Goal: Transaction & Acquisition: Purchase product/service

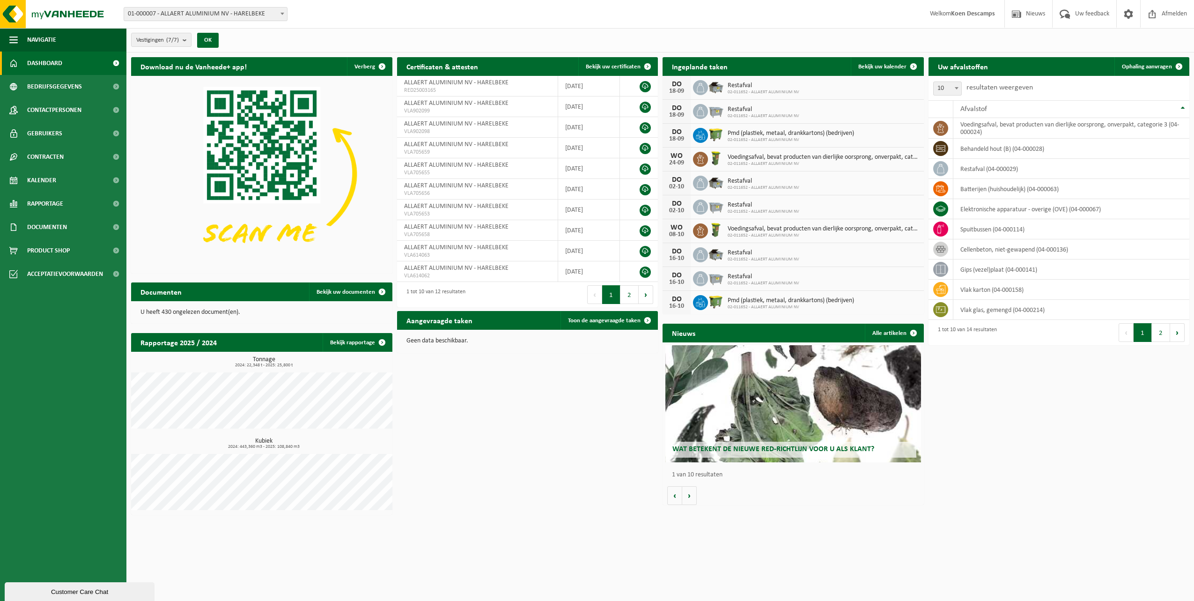
click at [875, 66] on span "Bekijk uw kalender" at bounding box center [882, 67] width 48 height 6
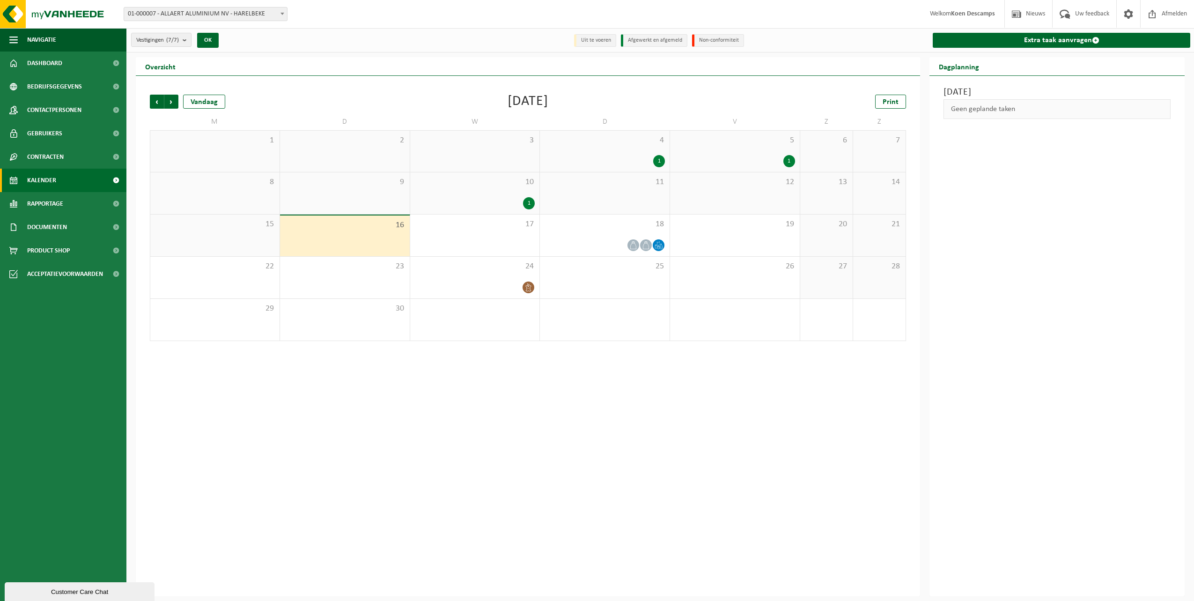
click at [631, 244] on icon at bounding box center [633, 245] width 8 height 8
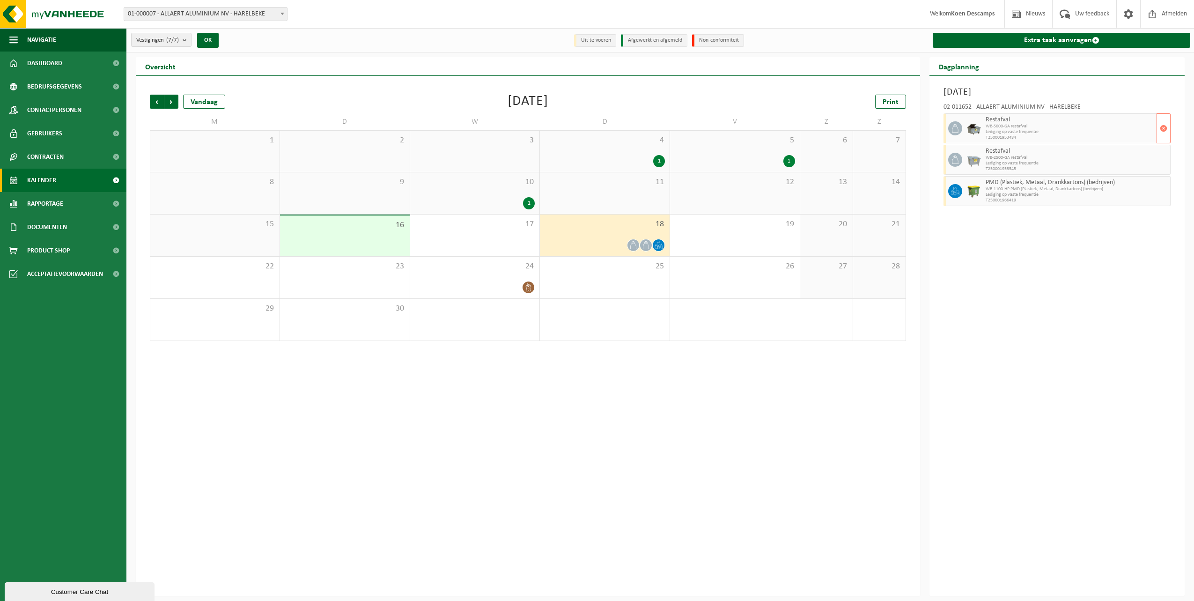
click at [1166, 130] on span "button" at bounding box center [1162, 128] width 7 height 19
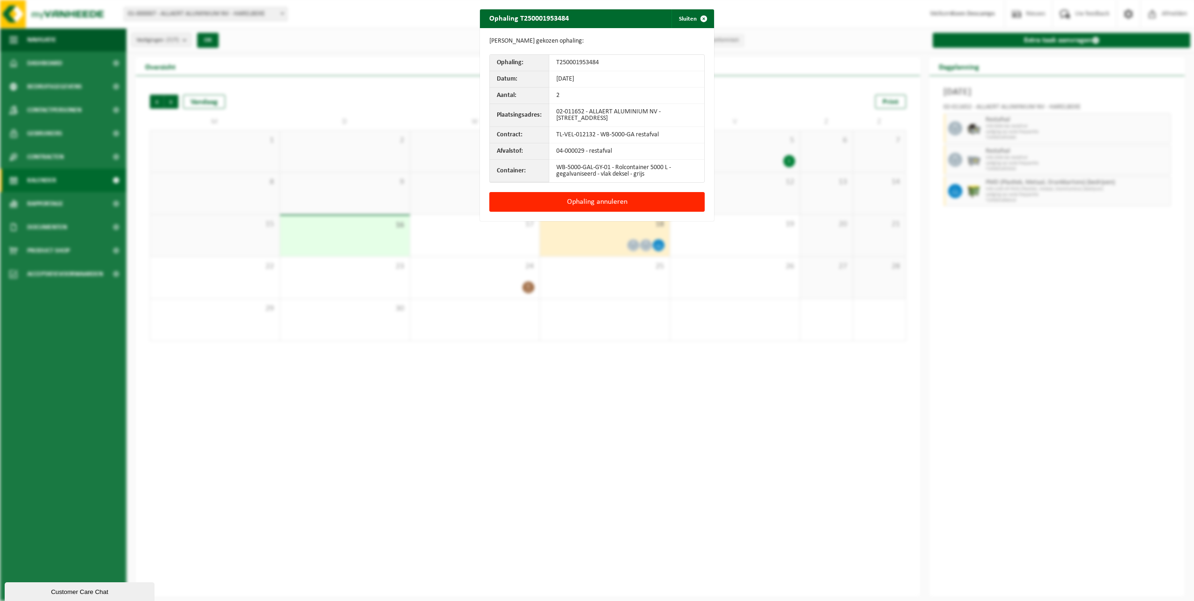
click at [629, 206] on button "Ophaling annuleren" at bounding box center [596, 202] width 215 height 20
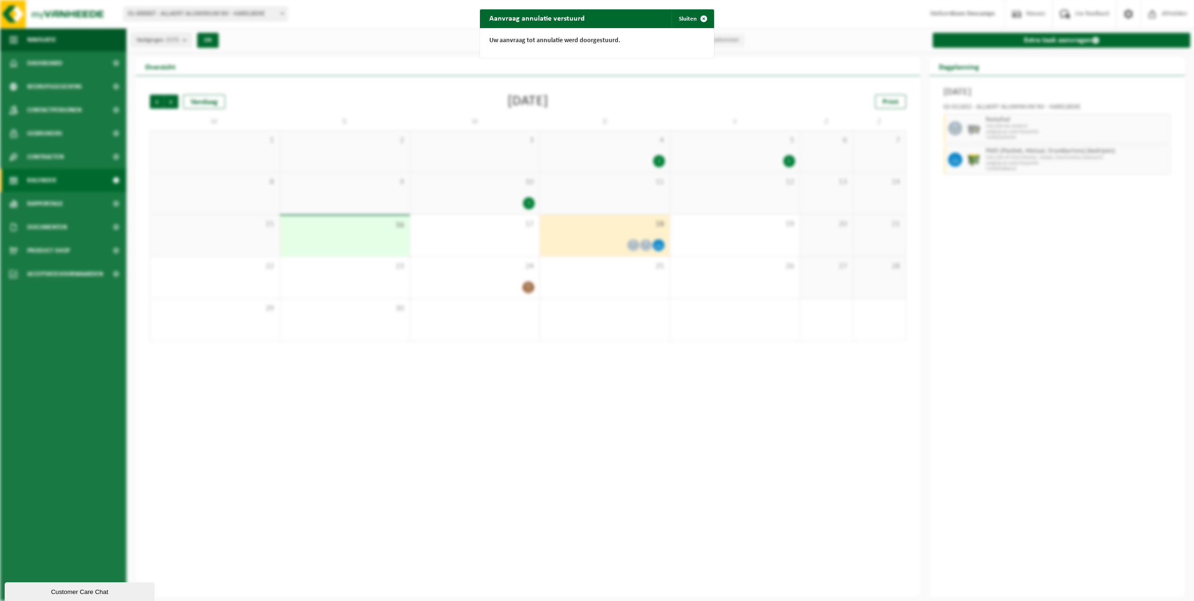
click at [680, 16] on button "Sluiten" at bounding box center [692, 18] width 42 height 19
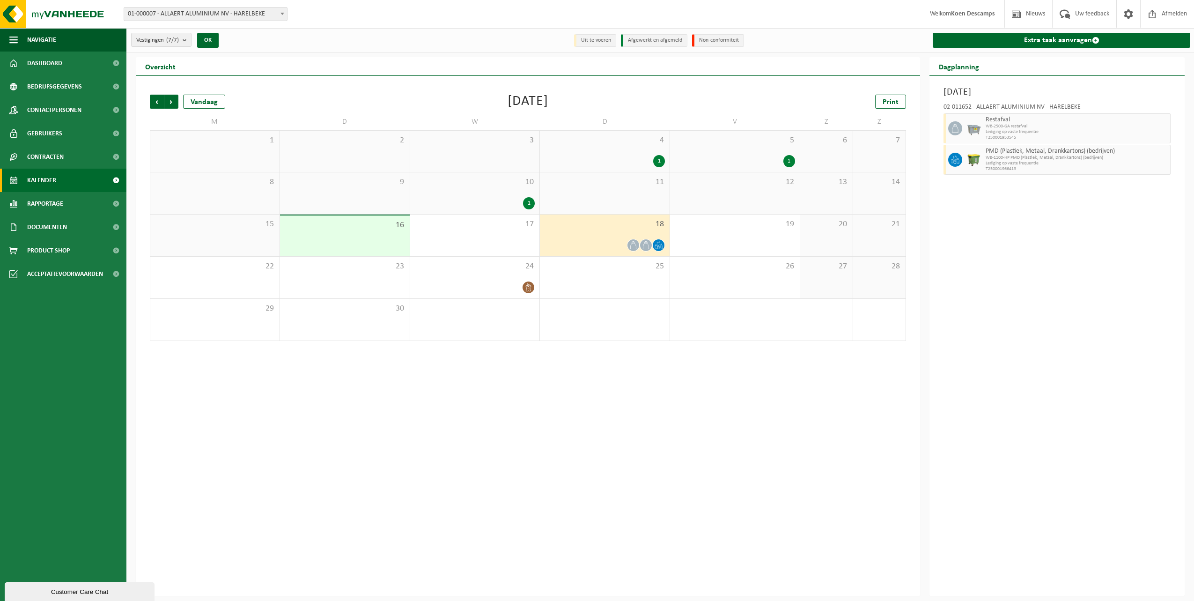
click at [48, 251] on span "Product Shop" at bounding box center [48, 250] width 43 height 23
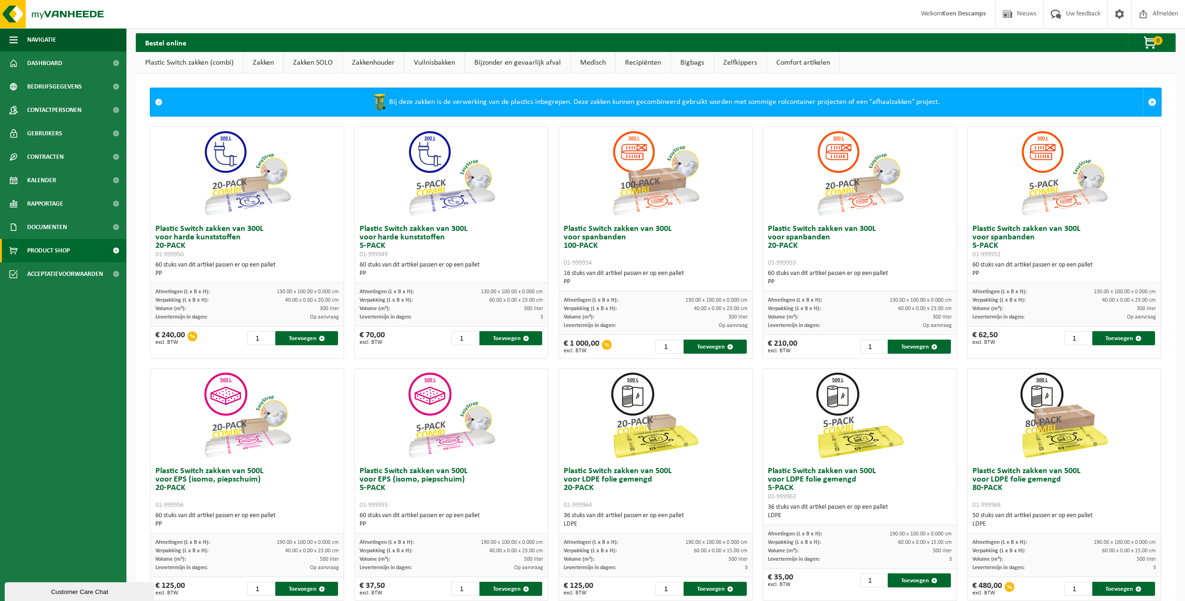
scroll to position [117, 0]
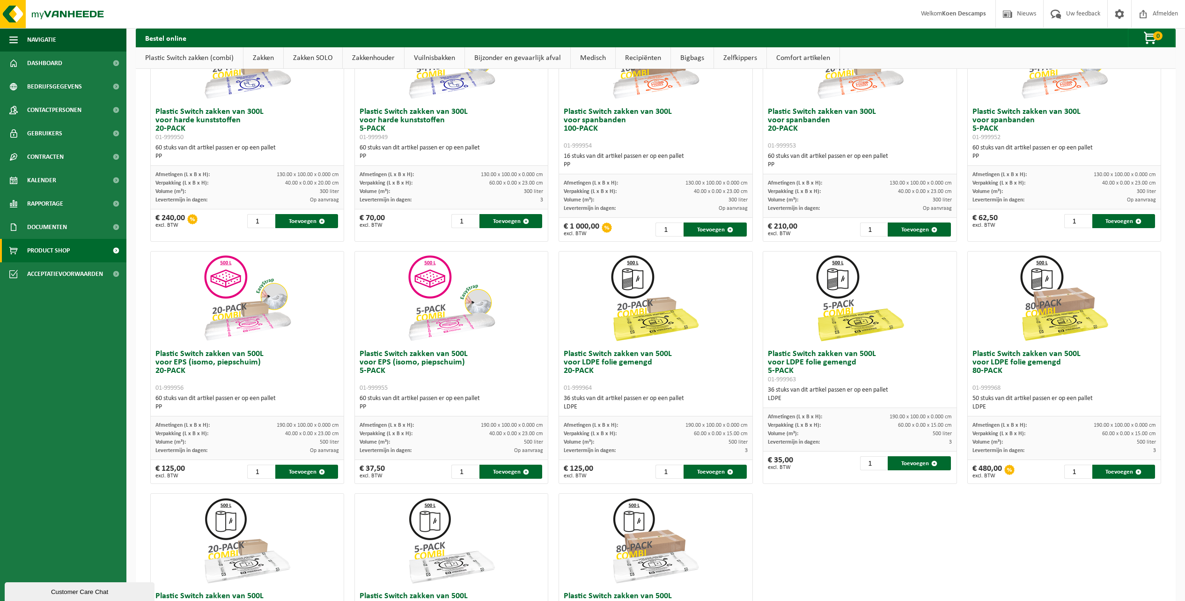
click at [1107, 469] on button "Toevoegen" at bounding box center [1123, 471] width 63 height 14
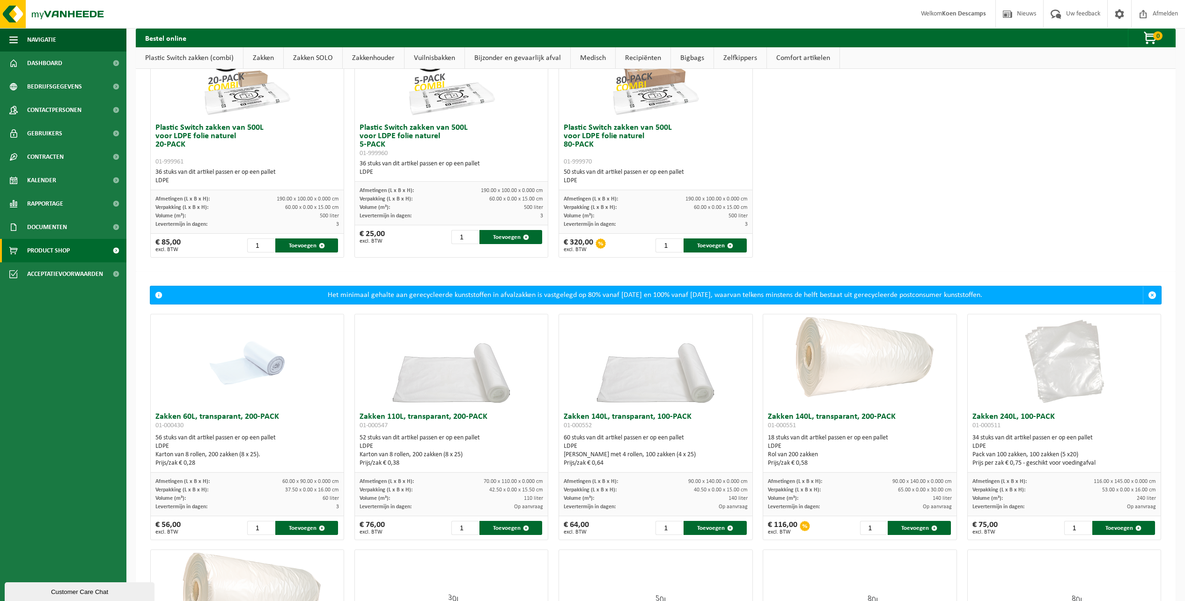
scroll to position [0, 0]
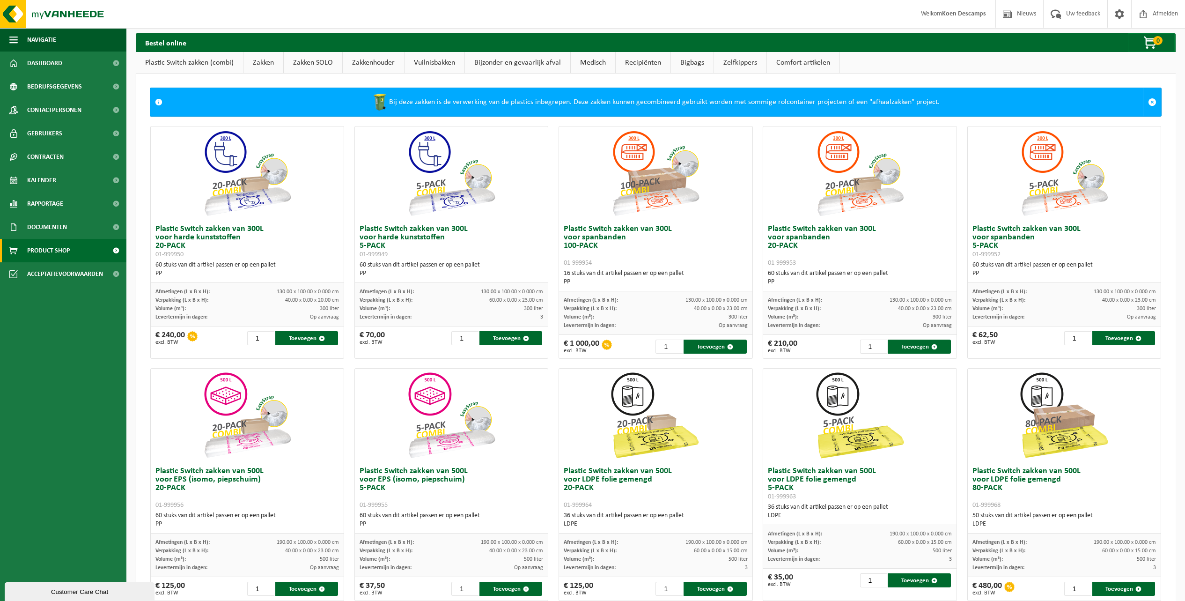
click at [1145, 43] on span "button" at bounding box center [1150, 43] width 47 height 19
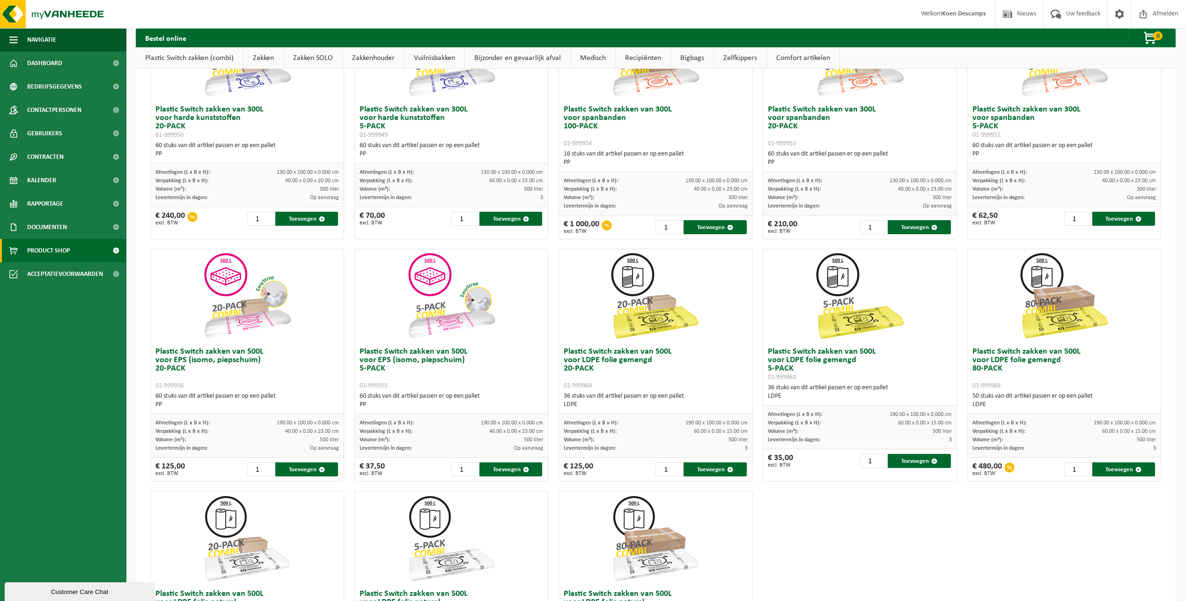
scroll to position [293, 0]
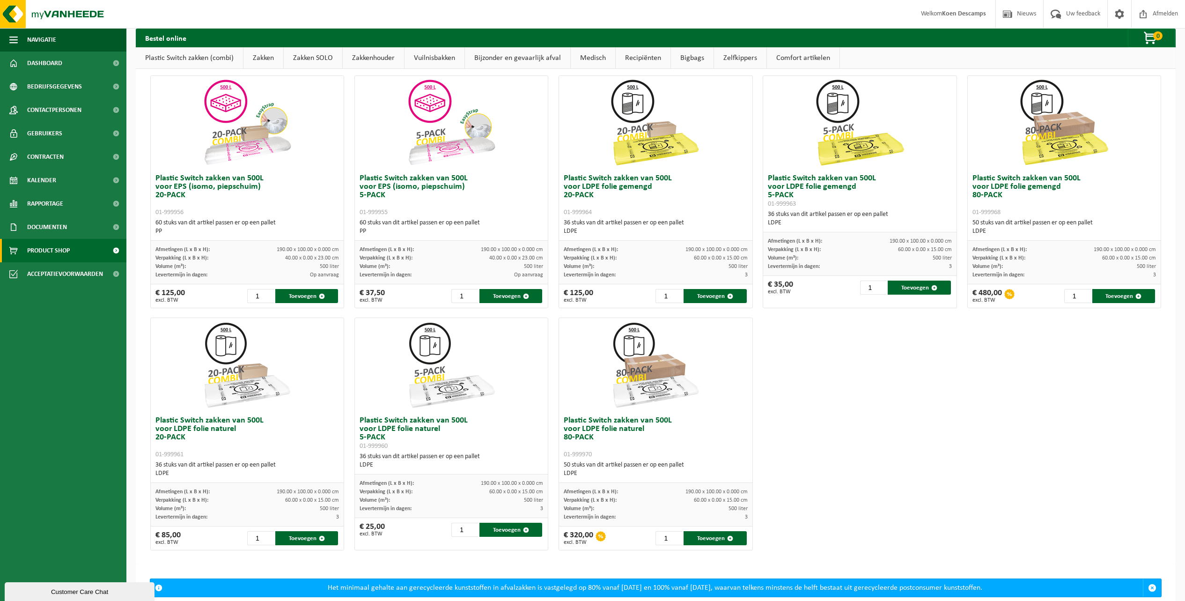
click at [1106, 289] on button "Toevoegen" at bounding box center [1123, 296] width 63 height 14
click at [1104, 293] on button "Toevoegen" at bounding box center [1123, 296] width 63 height 14
click at [1107, 291] on button "Toevoegen" at bounding box center [1123, 296] width 63 height 14
click at [1110, 290] on button "Toevoegen" at bounding box center [1123, 296] width 63 height 14
click at [1111, 290] on button "Toevoegen" at bounding box center [1123, 296] width 63 height 14
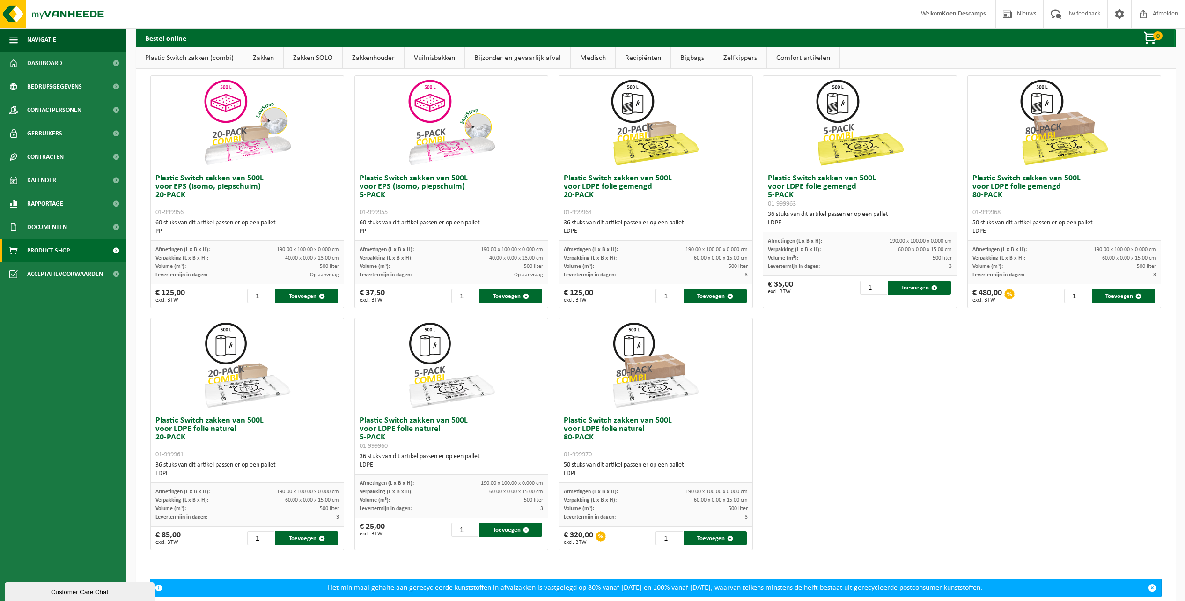
click at [1112, 291] on button "Toevoegen" at bounding box center [1123, 296] width 63 height 14
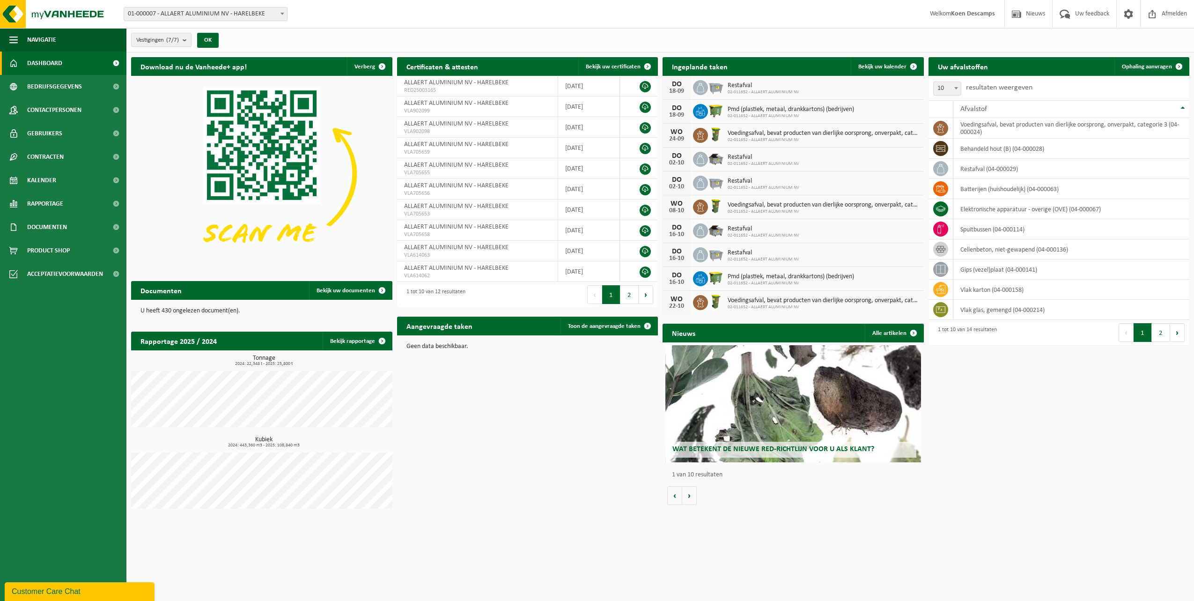
click at [55, 251] on span "Product Shop" at bounding box center [48, 250] width 43 height 23
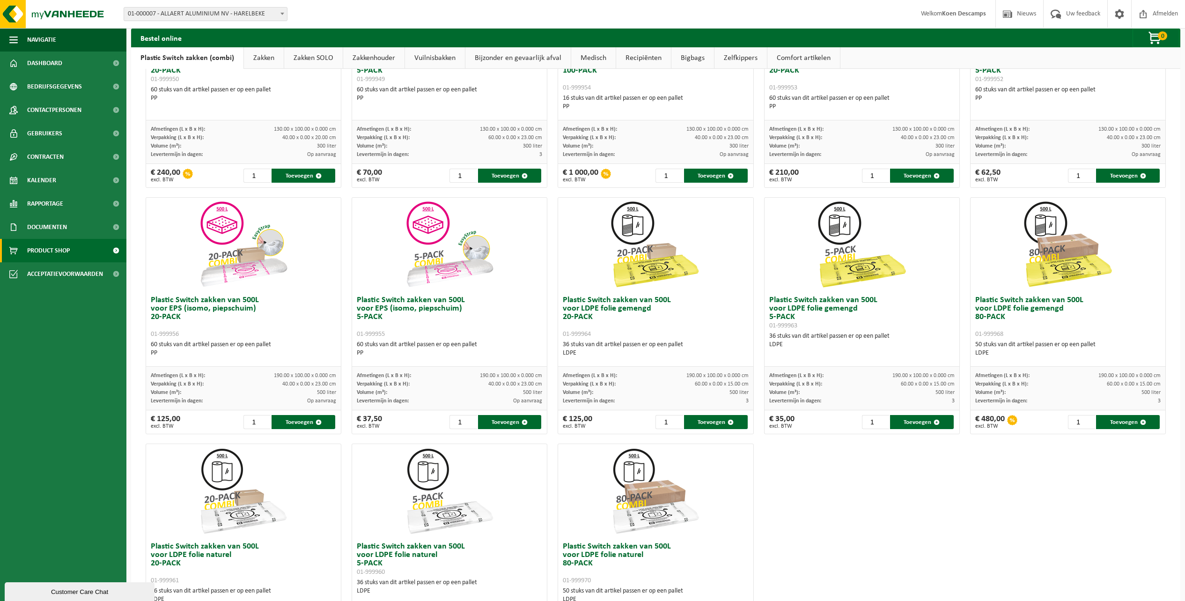
scroll to position [176, 0]
click at [1108, 418] on button "Toevoegen" at bounding box center [1128, 421] width 64 height 14
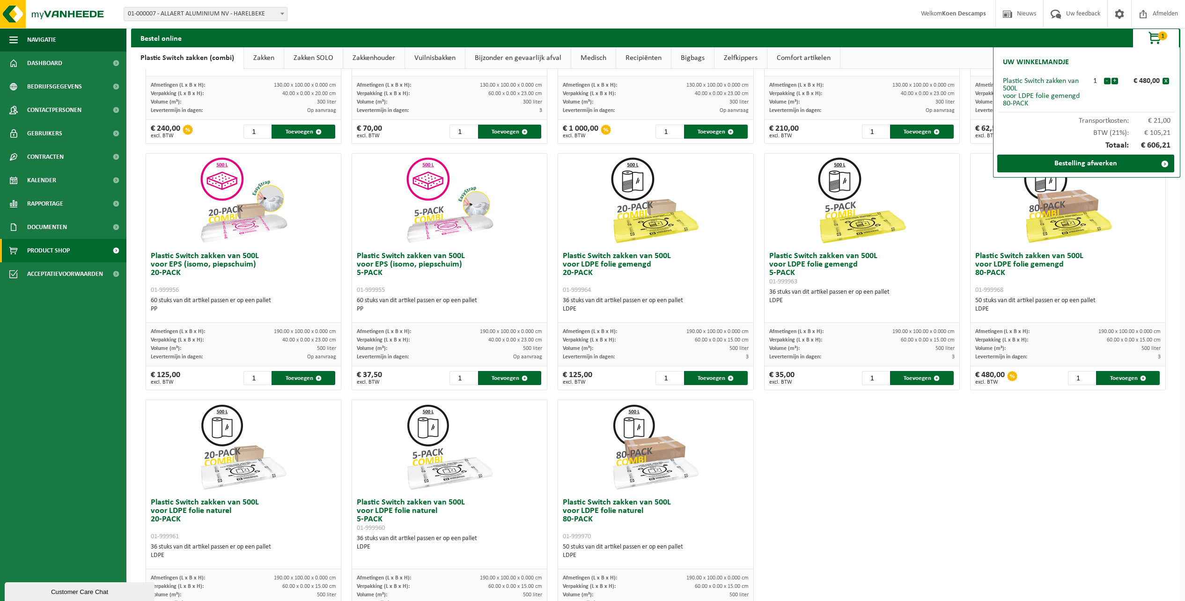
scroll to position [161, 0]
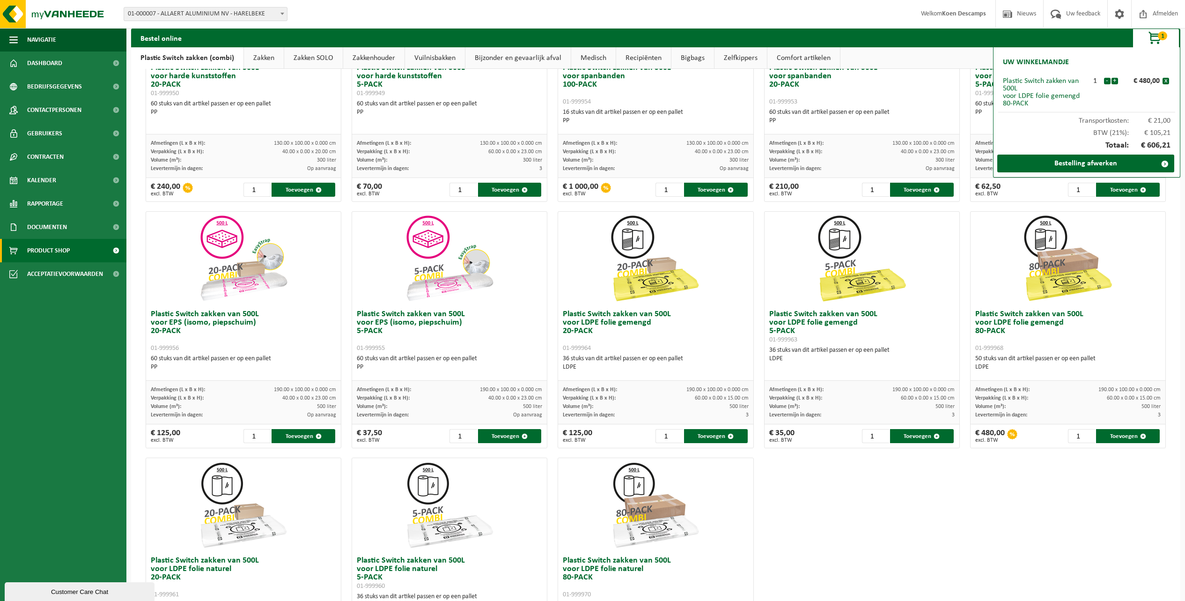
click at [1164, 200] on div "Bij deze zakken is de verwerking van de plastics inbegrepen. Deze zakken kunnen…" at bounding box center [655, 310] width 1049 height 796
click at [42, 230] on span "Documenten" at bounding box center [47, 226] width 40 height 23
click at [37, 249] on span "Facturen" at bounding box center [41, 251] width 25 height 18
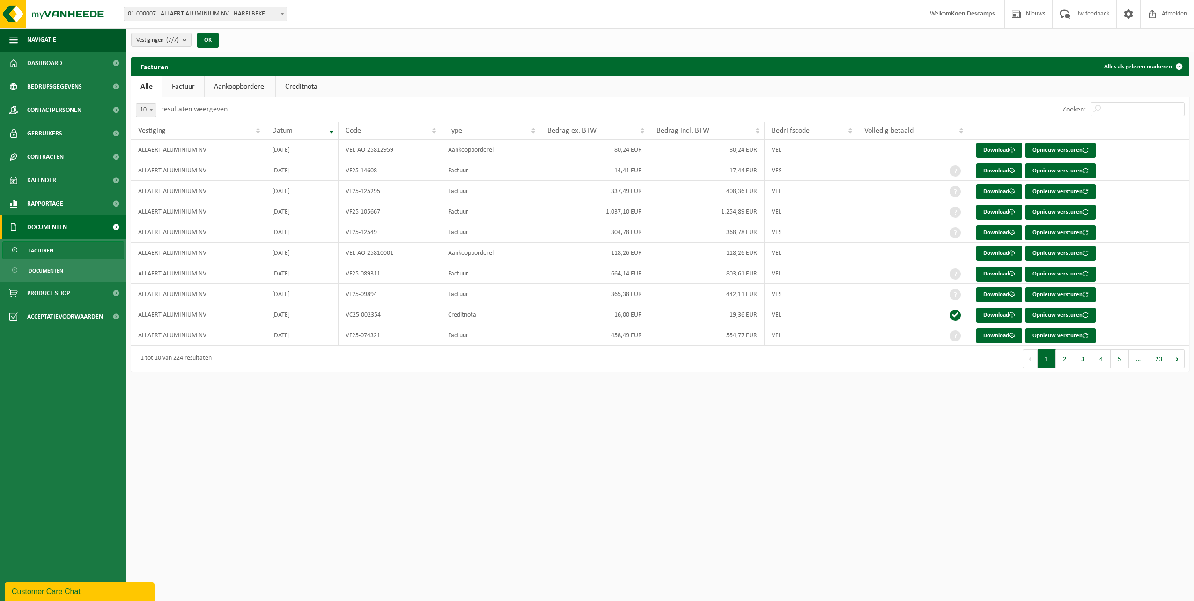
click at [996, 191] on link "Download" at bounding box center [999, 191] width 46 height 15
click at [471, 165] on td "Factuur" at bounding box center [490, 170] width 99 height 21
click at [990, 166] on link "Download" at bounding box center [999, 170] width 46 height 15
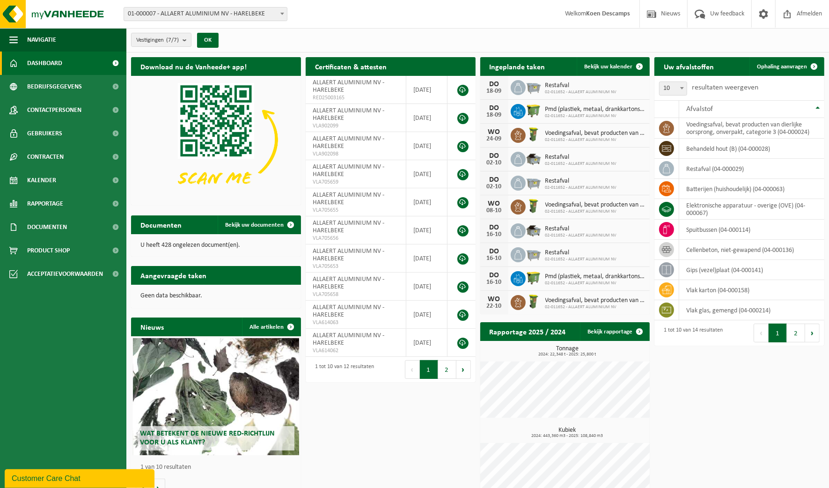
click at [646, 36] on div "Vestigingen (7/7) Alles selecteren Alles deselecteren Actieve selecteren ALLAER…" at bounding box center [477, 40] width 703 height 24
click at [721, 222] on td "spuitbussen (04-000114)" at bounding box center [751, 230] width 145 height 20
click at [669, 227] on icon at bounding box center [666, 229] width 9 height 9
click at [721, 232] on td "spuitbussen (04-000114)" at bounding box center [751, 230] width 145 height 20
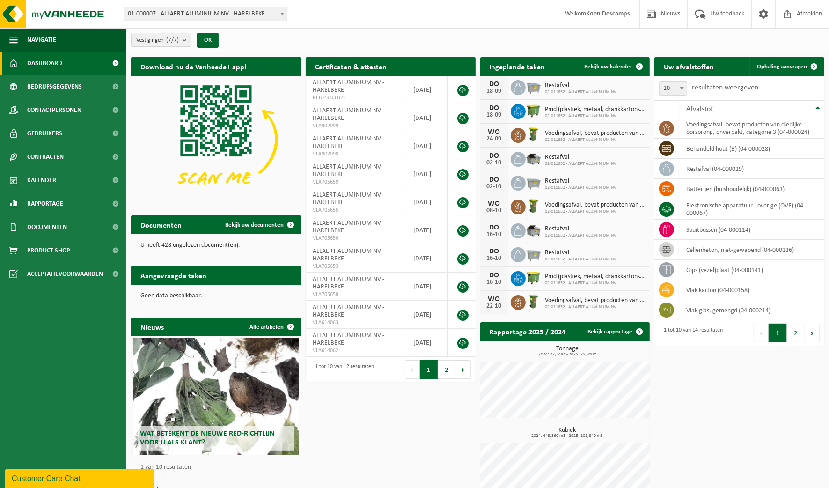
click at [718, 232] on td "spuitbussen (04-000114)" at bounding box center [751, 230] width 145 height 20
click at [774, 68] on span "Ophaling aanvragen" at bounding box center [782, 67] width 50 height 6
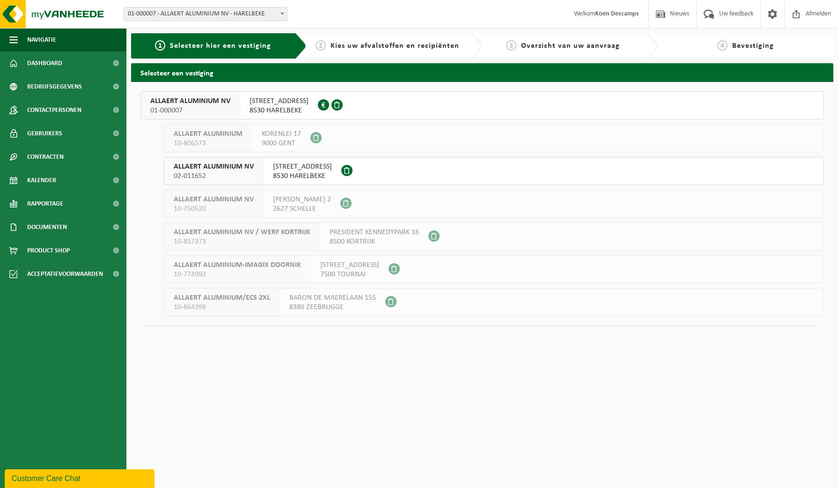
click at [208, 167] on span "ALLAERT ALUMINIUM NV" at bounding box center [214, 166] width 80 height 9
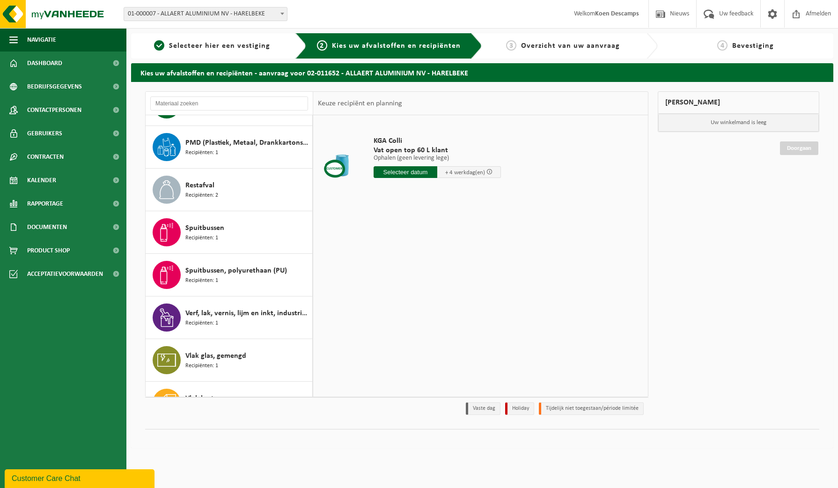
click at [221, 227] on span "Spuitbussen" at bounding box center [204, 227] width 39 height 11
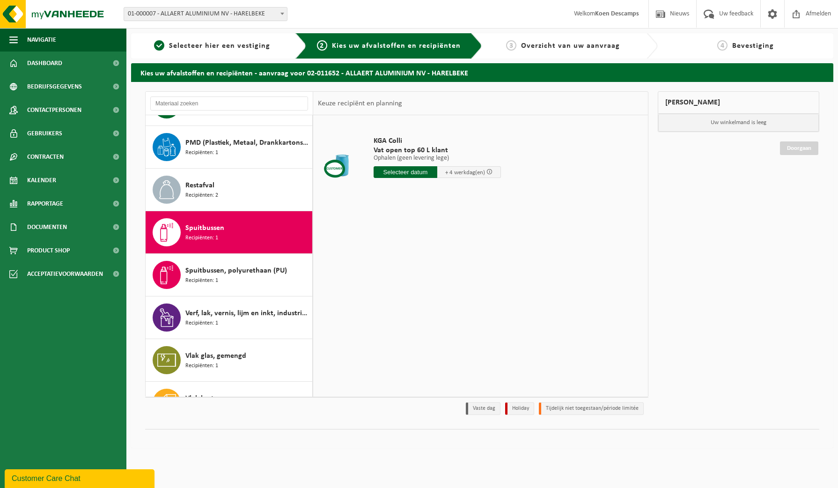
scroll to position [185, 0]
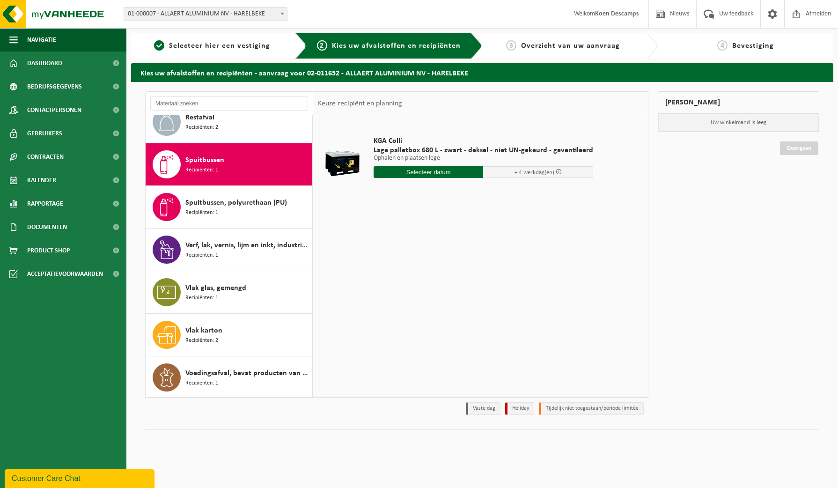
click at [54, 199] on span "Rapportage" at bounding box center [45, 203] width 36 height 23
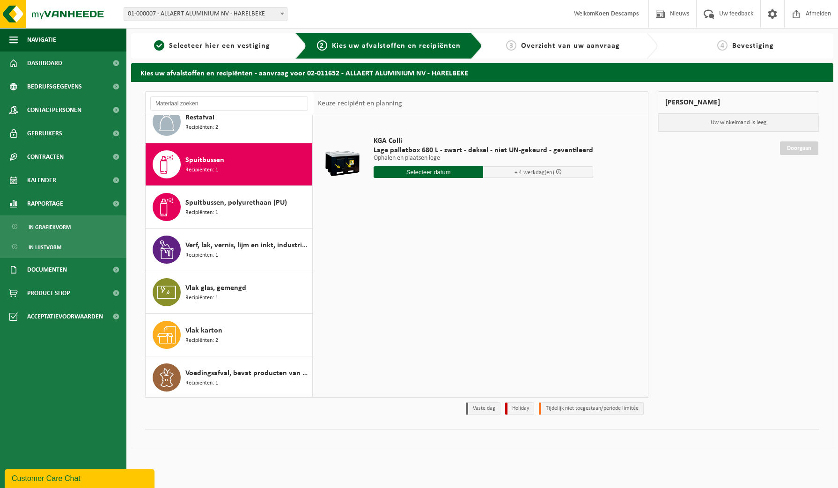
click at [47, 247] on span "In lijstvorm" at bounding box center [45, 247] width 33 height 18
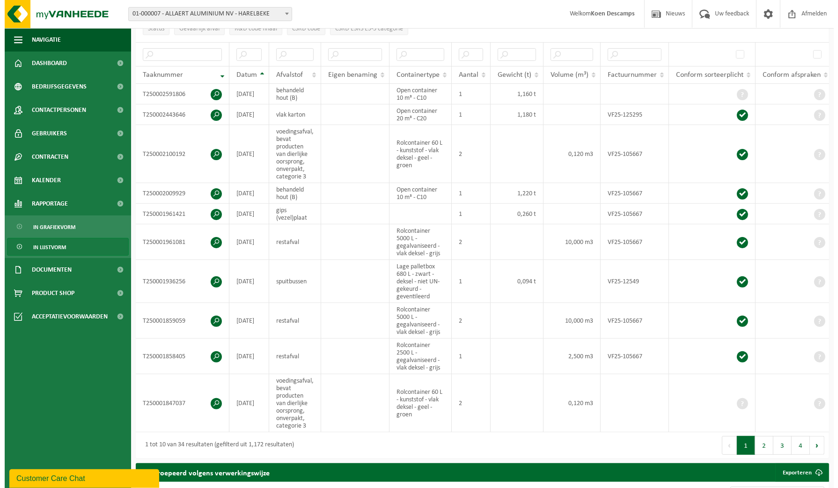
scroll to position [176, 0]
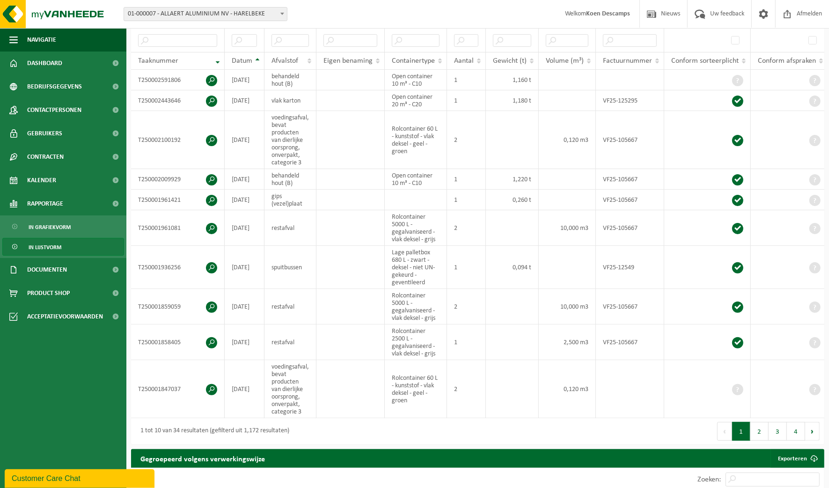
click at [213, 262] on span at bounding box center [211, 267] width 11 height 11
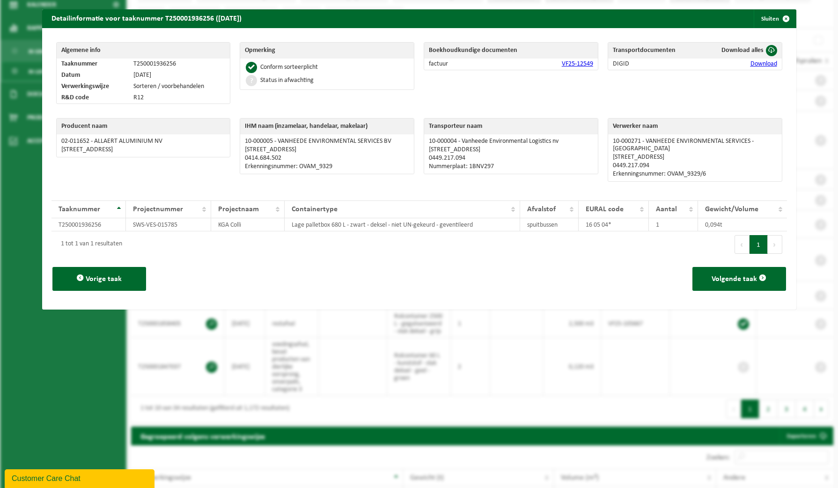
click at [724, 275] on span "Volgende taak" at bounding box center [733, 278] width 45 height 7
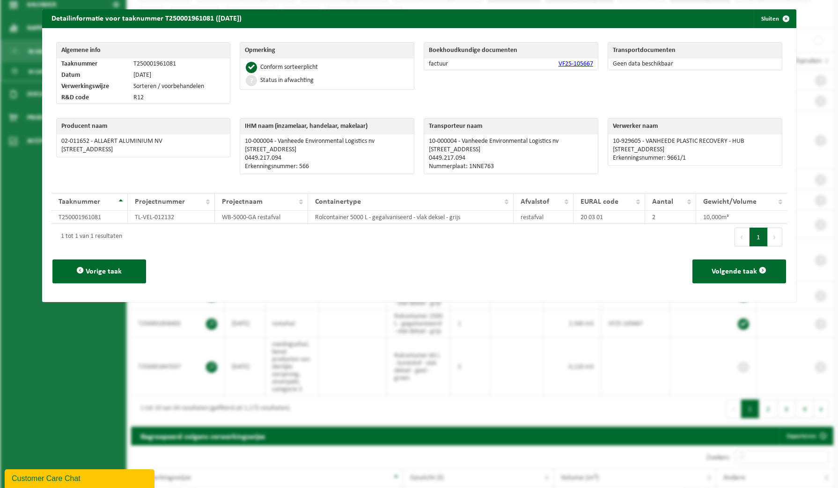
click at [712, 269] on span "Volgende taak" at bounding box center [733, 271] width 45 height 7
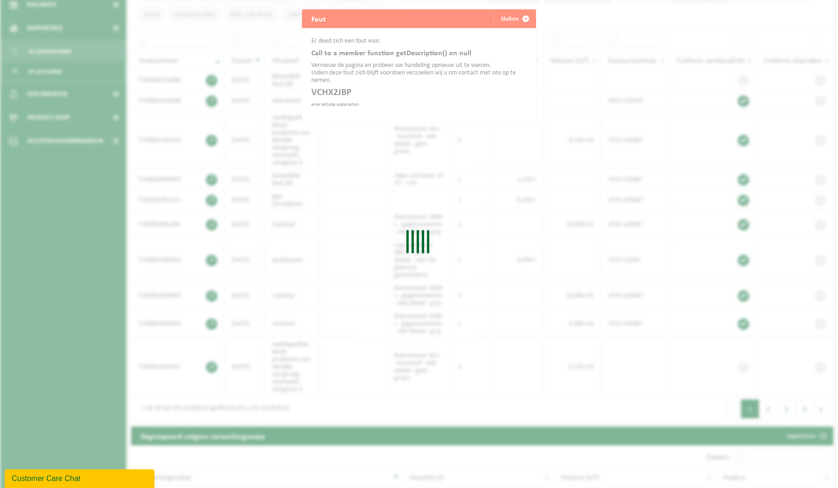
click at [505, 20] on div "Even geduld. Door de grote hoeveelheid gegevens duurt het laden even." at bounding box center [419, 244] width 838 height 488
click at [520, 17] on div "Even geduld. Door de grote hoeveelheid gegevens duurt het laden even." at bounding box center [419, 244] width 838 height 488
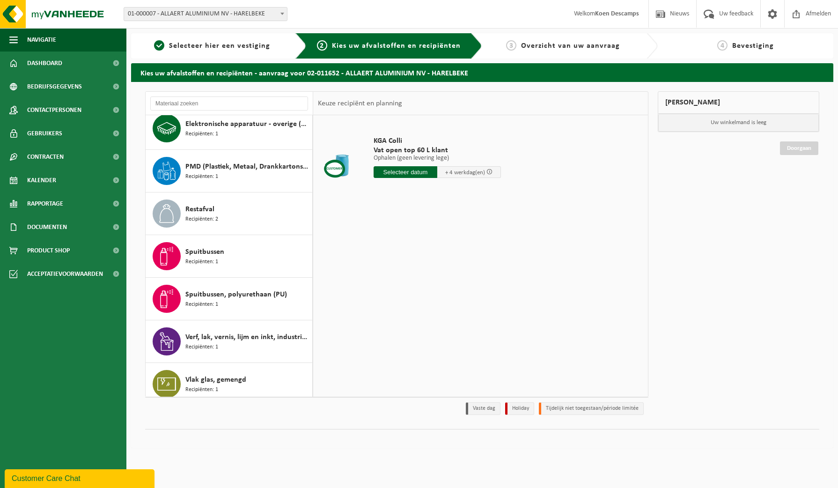
scroll to position [117, 0]
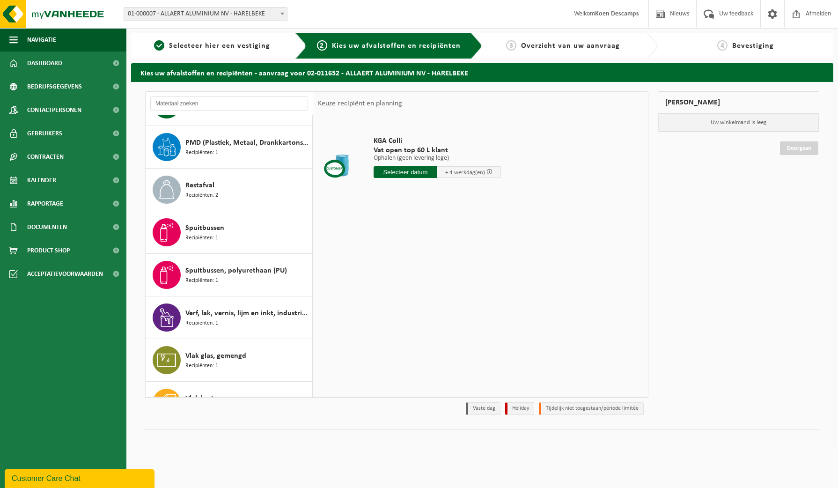
click at [200, 228] on span "Spuitbussen" at bounding box center [204, 227] width 39 height 11
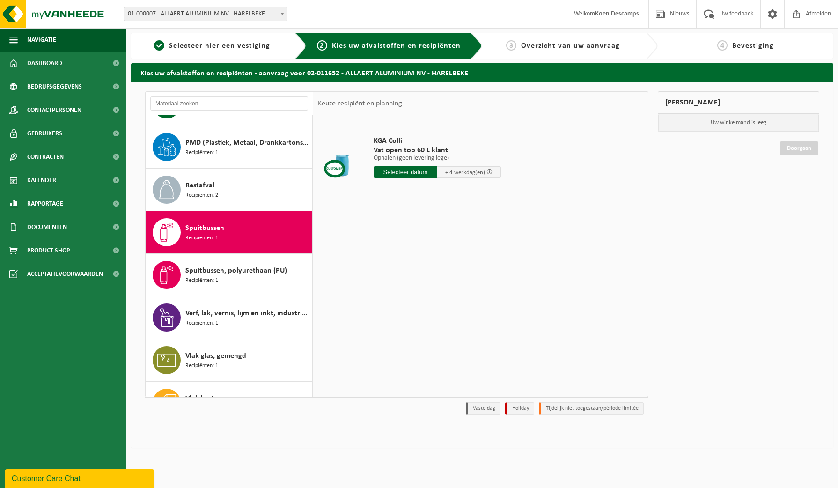
scroll to position [185, 0]
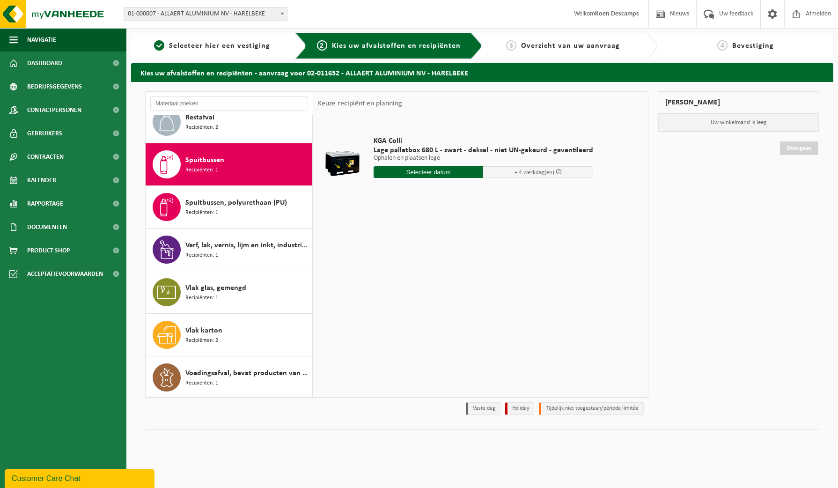
click at [434, 289] on div "KGA Colli Lage palletbox 680 L - zwart - deksel - niet UN-gekeurd - geventileer…" at bounding box center [480, 255] width 335 height 281
click at [441, 285] on div "KGA Colli Lage palletbox 680 L - zwart - deksel - niet UN-gekeurd - geventileer…" at bounding box center [480, 255] width 335 height 281
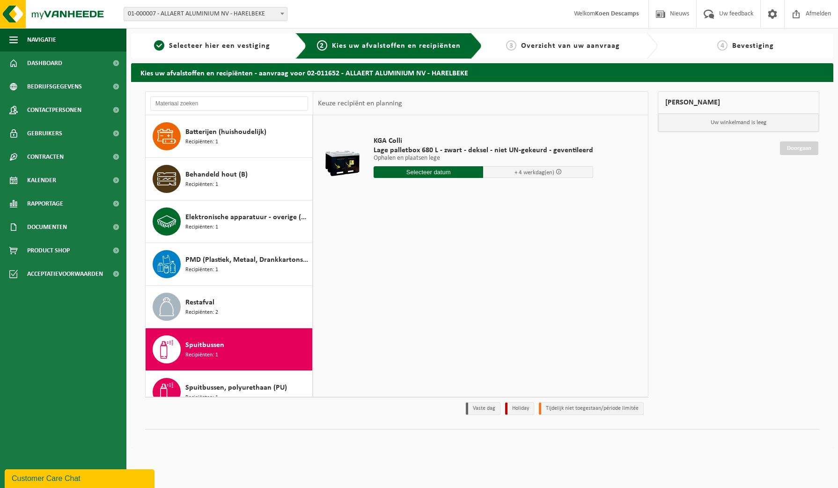
click at [73, 249] on link "Product Shop" at bounding box center [63, 250] width 126 height 23
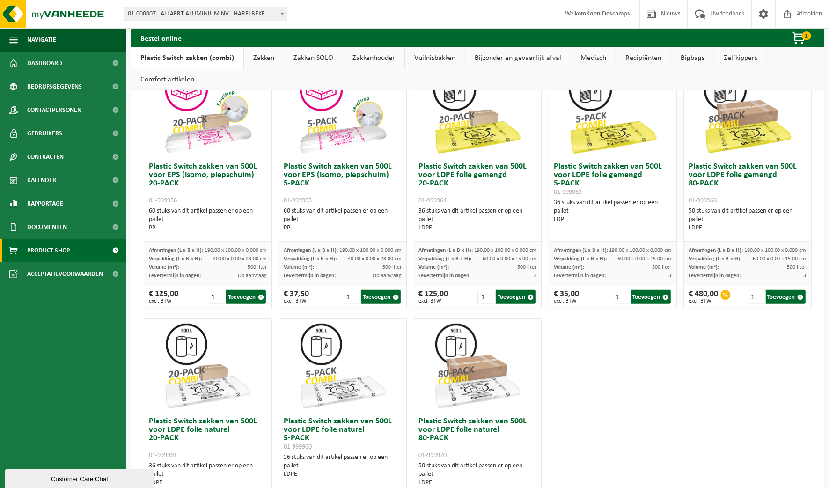
scroll to position [351, 0]
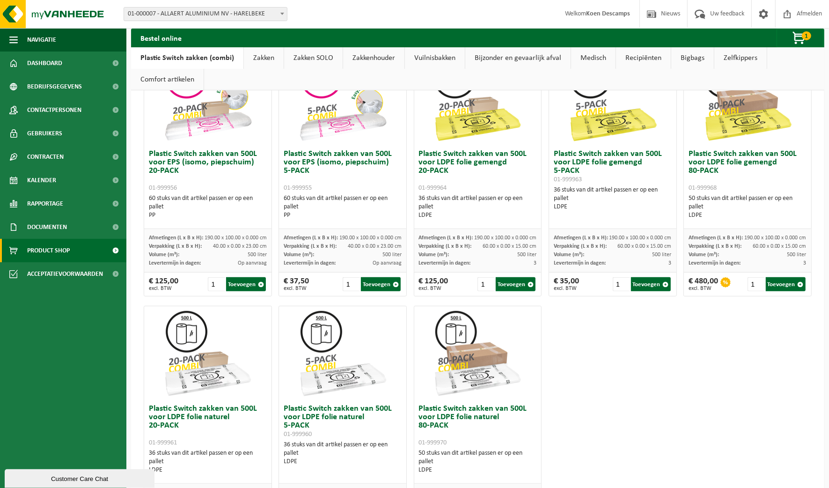
click at [799, 32] on span "button" at bounding box center [799, 38] width 47 height 19
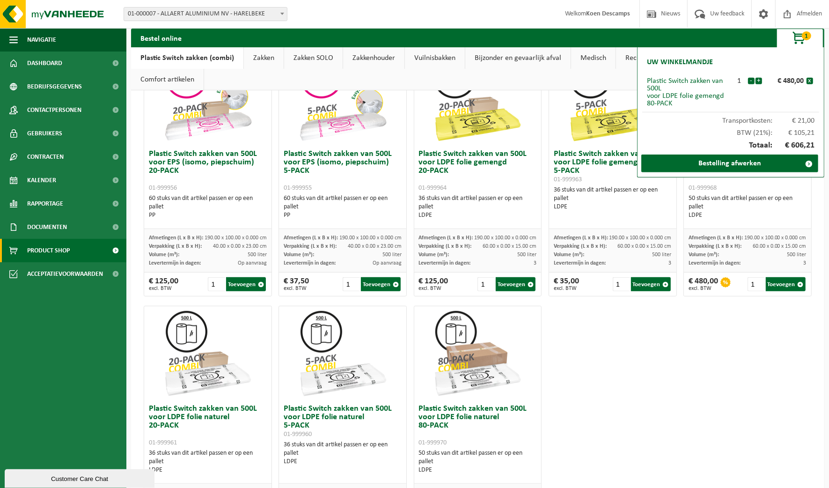
click at [719, 163] on link "Bestelling afwerken" at bounding box center [729, 163] width 177 height 18
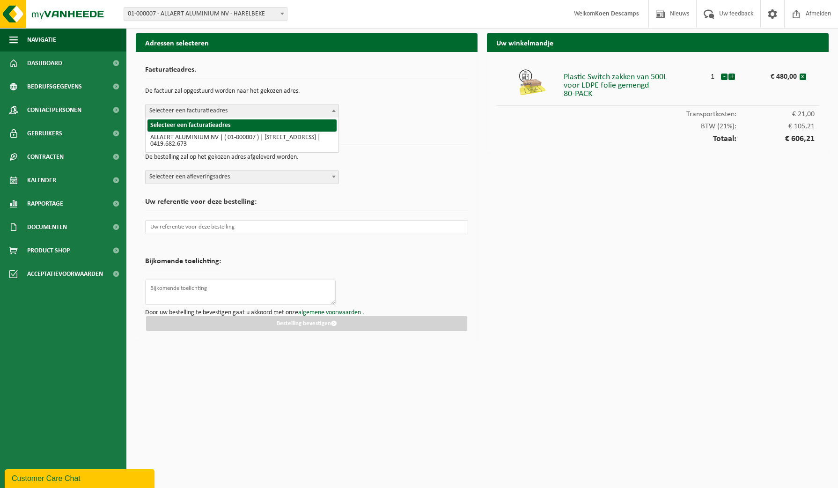
click at [328, 110] on span "Selecteer een facturatieadres" at bounding box center [242, 110] width 193 height 13
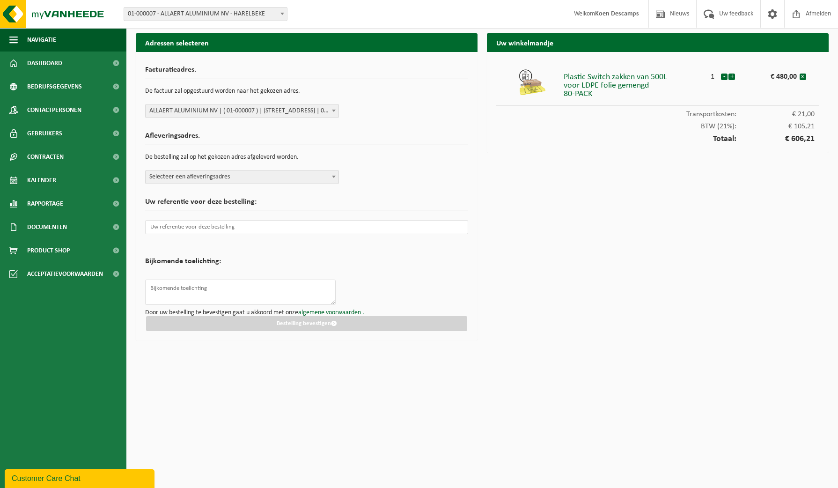
select select "20389"
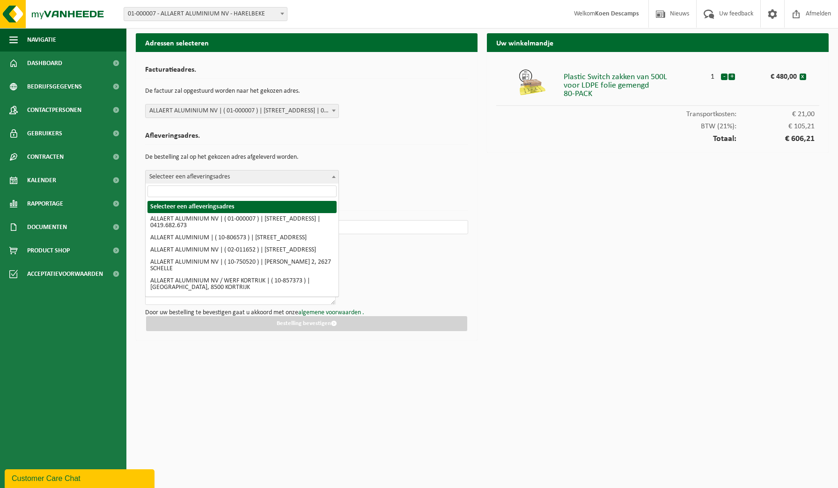
click at [324, 171] on span "Selecteer een afleveringsadres" at bounding box center [242, 176] width 193 height 13
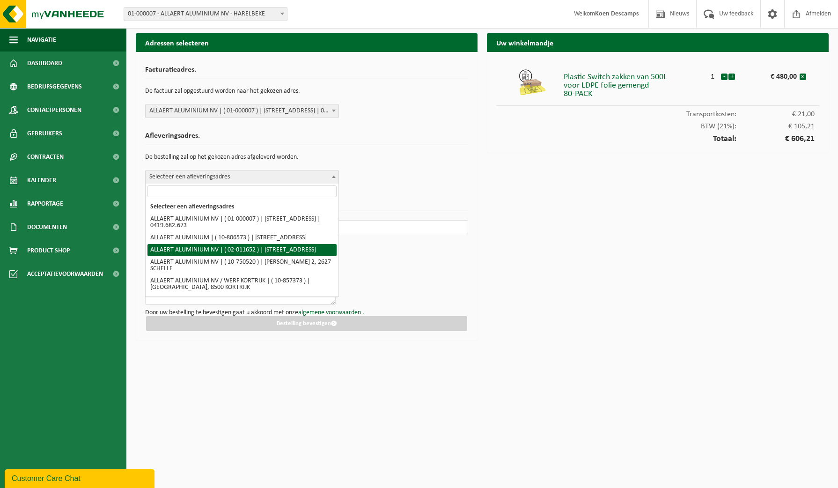
select select "20410"
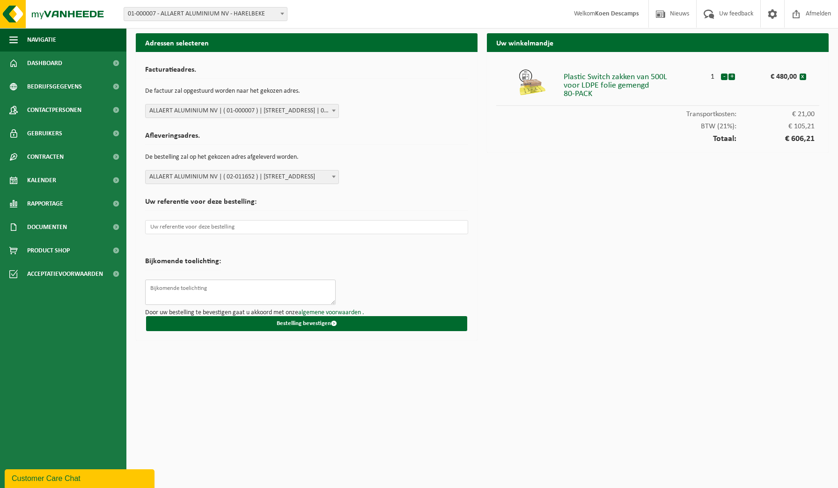
click at [243, 292] on textarea at bounding box center [240, 291] width 191 height 25
click at [301, 323] on button "Bestelling bevestigen" at bounding box center [306, 323] width 321 height 15
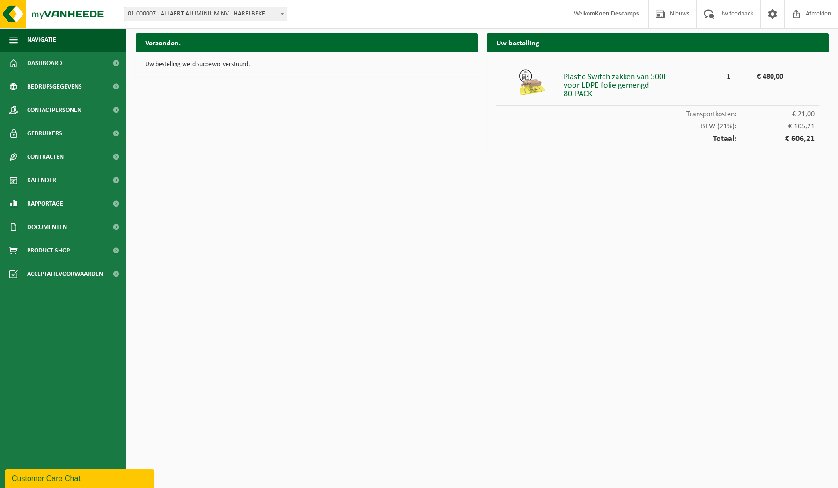
click at [638, 417] on html "Vestiging: 01-000007 - ALLAERT ALUMINIUM NV - HARELBEKE 10-806573 - ALLAERT ALU…" at bounding box center [419, 244] width 838 height 488
